Goal: Complete application form

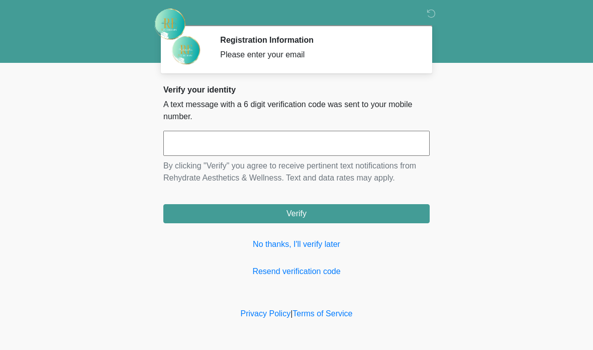
click at [279, 257] on div "Verify your identity A text message with a 6 digit verification code was sent t…" at bounding box center [296, 181] width 266 height 193
click at [322, 245] on link "No thanks, I'll verify later" at bounding box center [296, 244] width 266 height 12
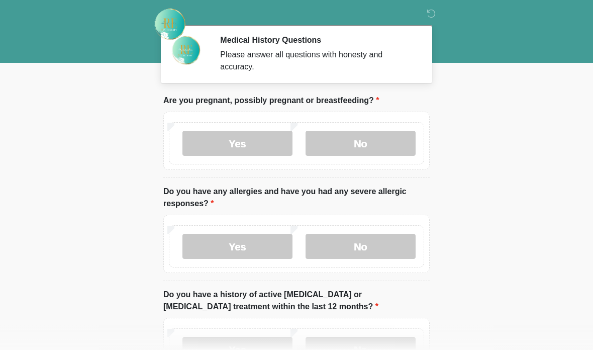
scroll to position [5, 0]
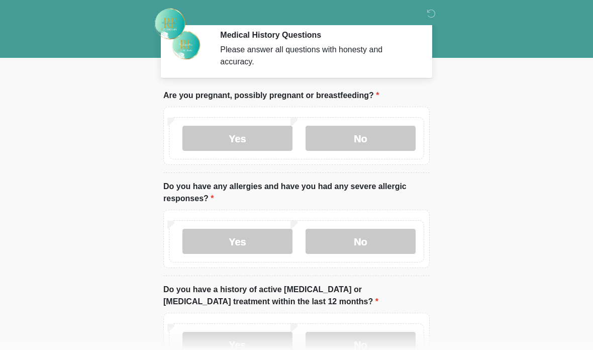
click at [344, 135] on label "No" at bounding box center [361, 138] width 110 height 25
click at [351, 244] on label "No" at bounding box center [361, 241] width 110 height 25
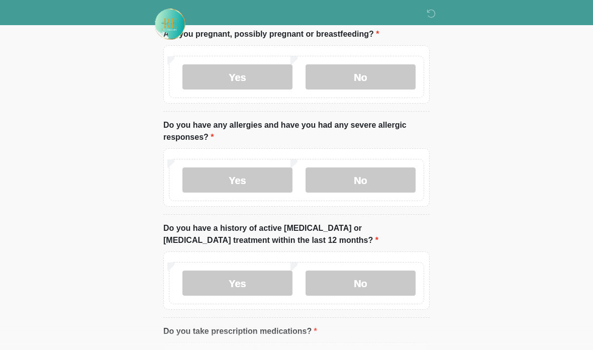
scroll to position [69, 0]
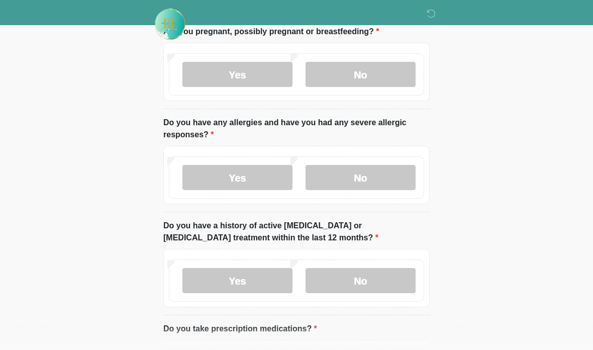
click at [348, 274] on label "No" at bounding box center [361, 280] width 110 height 25
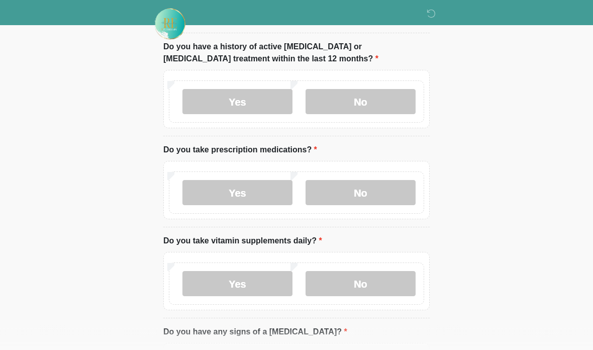
scroll to position [245, 0]
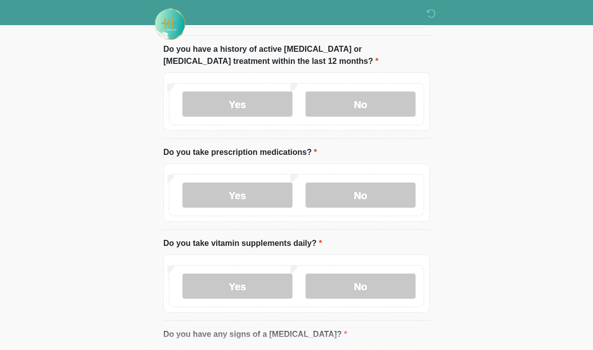
click at [358, 288] on label "No" at bounding box center [361, 285] width 110 height 25
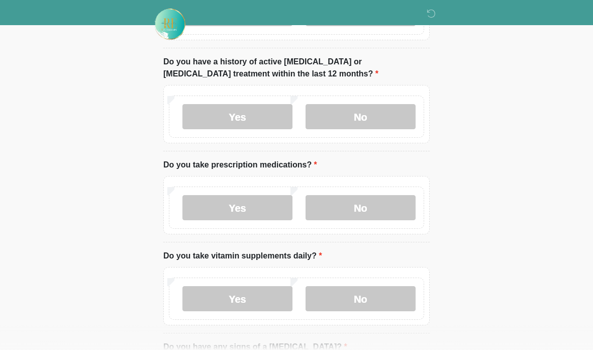
click at [351, 210] on label "No" at bounding box center [361, 207] width 110 height 25
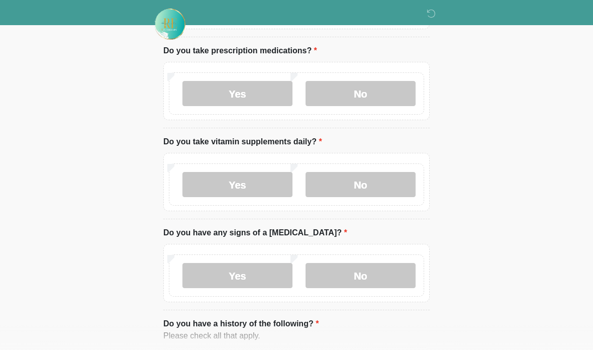
scroll to position [348, 0]
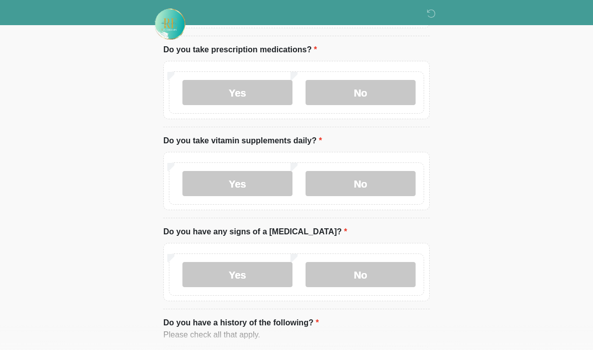
click at [355, 279] on label "No" at bounding box center [361, 274] width 110 height 25
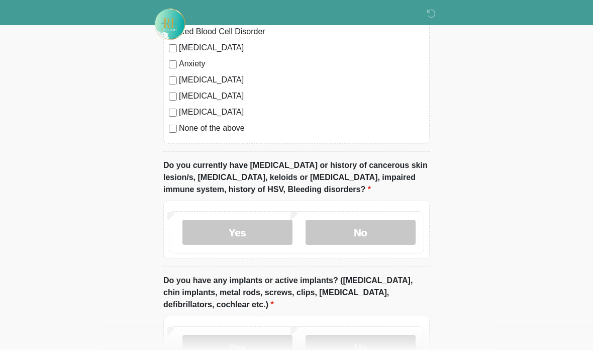
scroll to position [753, 0]
click at [359, 236] on label "No" at bounding box center [361, 232] width 110 height 25
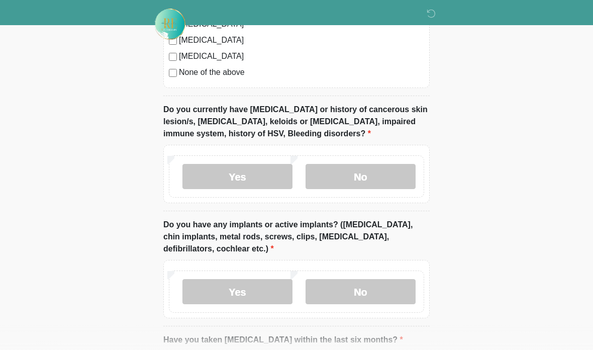
scroll to position [806, 0]
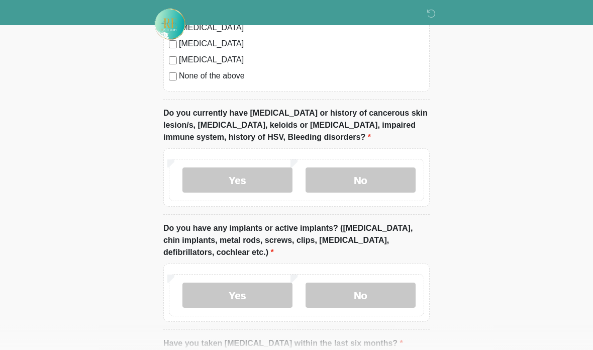
click at [351, 296] on label "No" at bounding box center [361, 294] width 110 height 25
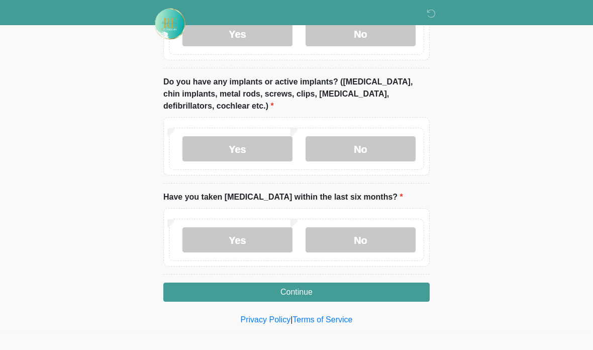
scroll to position [908, 0]
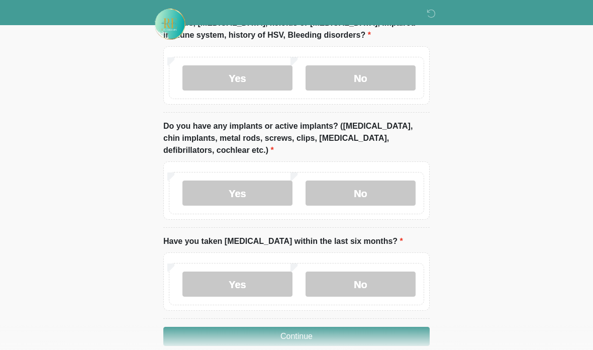
click at [351, 271] on label "No" at bounding box center [361, 283] width 110 height 25
click at [265, 334] on button "Continue" at bounding box center [296, 336] width 266 height 19
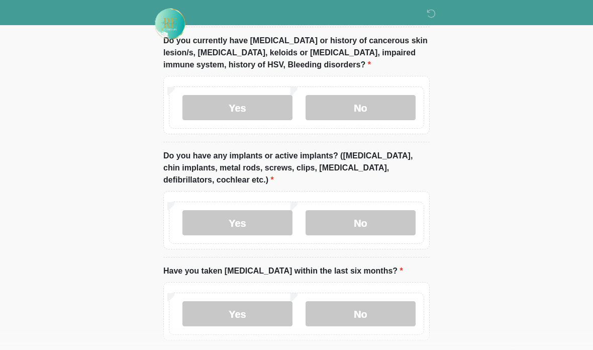
scroll to position [916, 0]
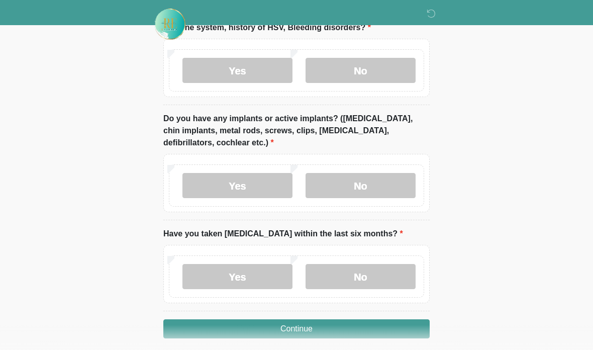
click at [288, 326] on button "Continue" at bounding box center [296, 328] width 266 height 19
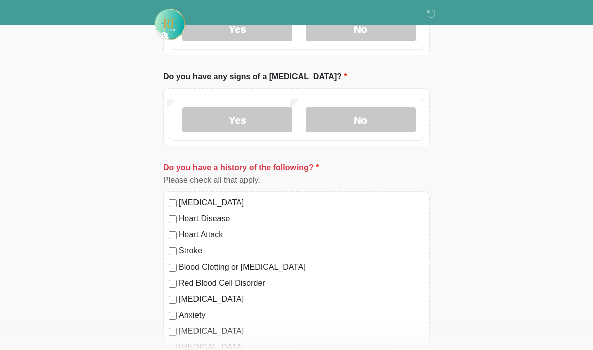
scroll to position [501, 0]
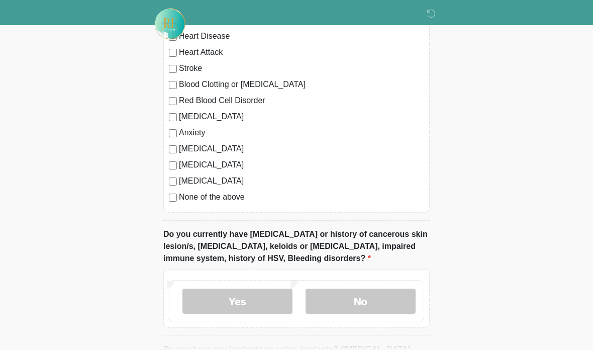
scroll to position [682, 0]
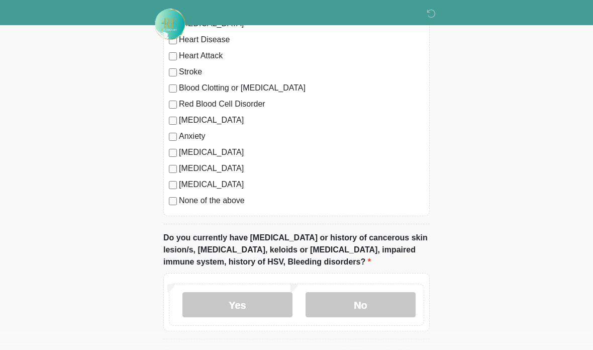
click at [180, 200] on label "None of the above" at bounding box center [301, 201] width 245 height 12
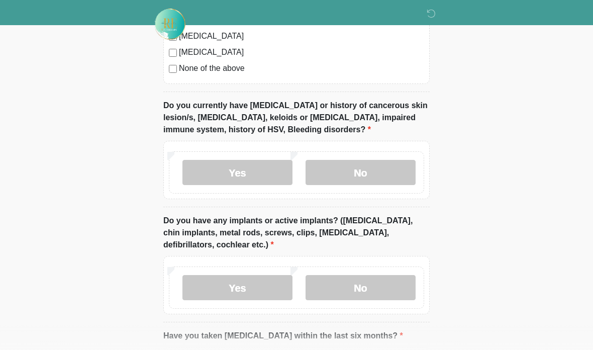
scroll to position [916, 0]
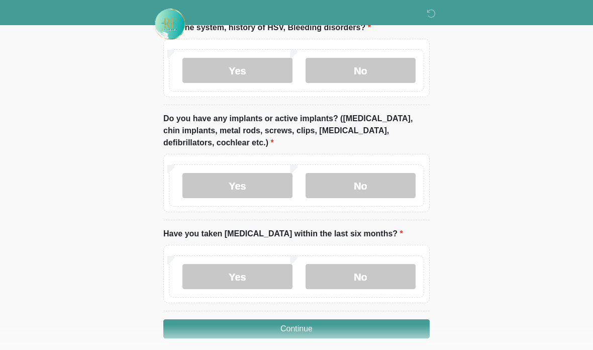
click at [261, 324] on button "Continue" at bounding box center [296, 328] width 266 height 19
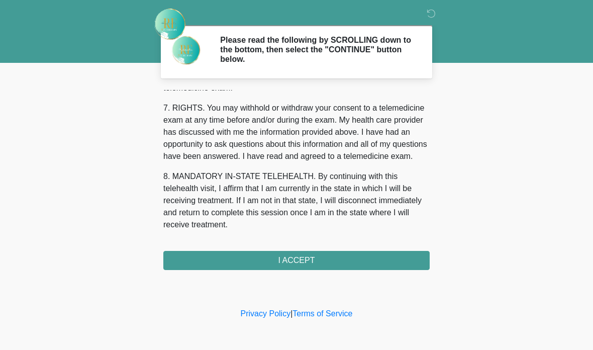
scroll to position [446, 0]
click at [266, 262] on button "I ACCEPT" at bounding box center [296, 260] width 266 height 19
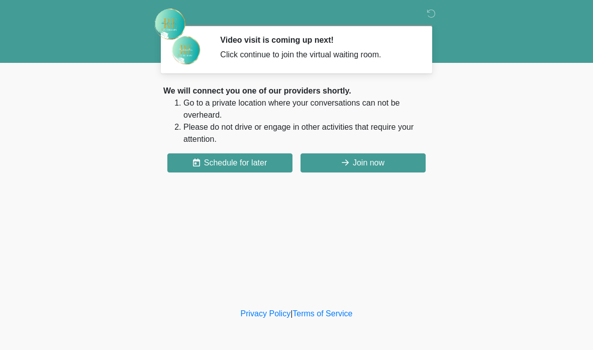
click at [351, 163] on button "Join now" at bounding box center [363, 162] width 125 height 19
